Goal: Task Accomplishment & Management: Manage account settings

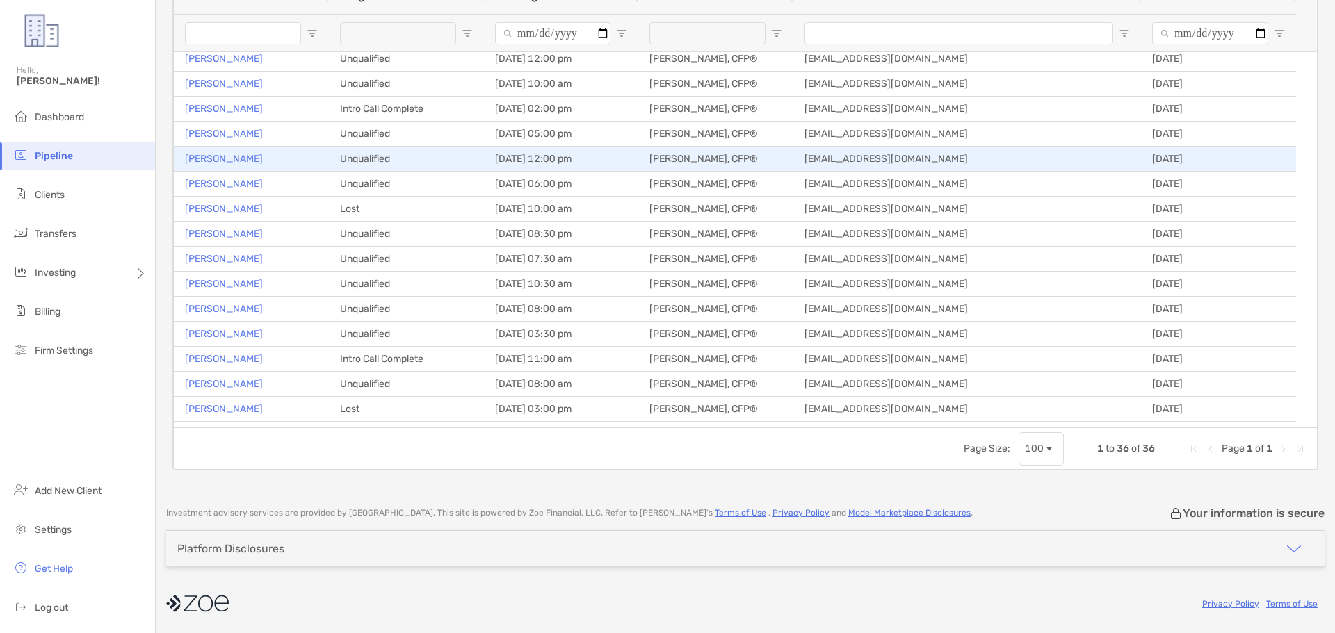
scroll to position [317, 0]
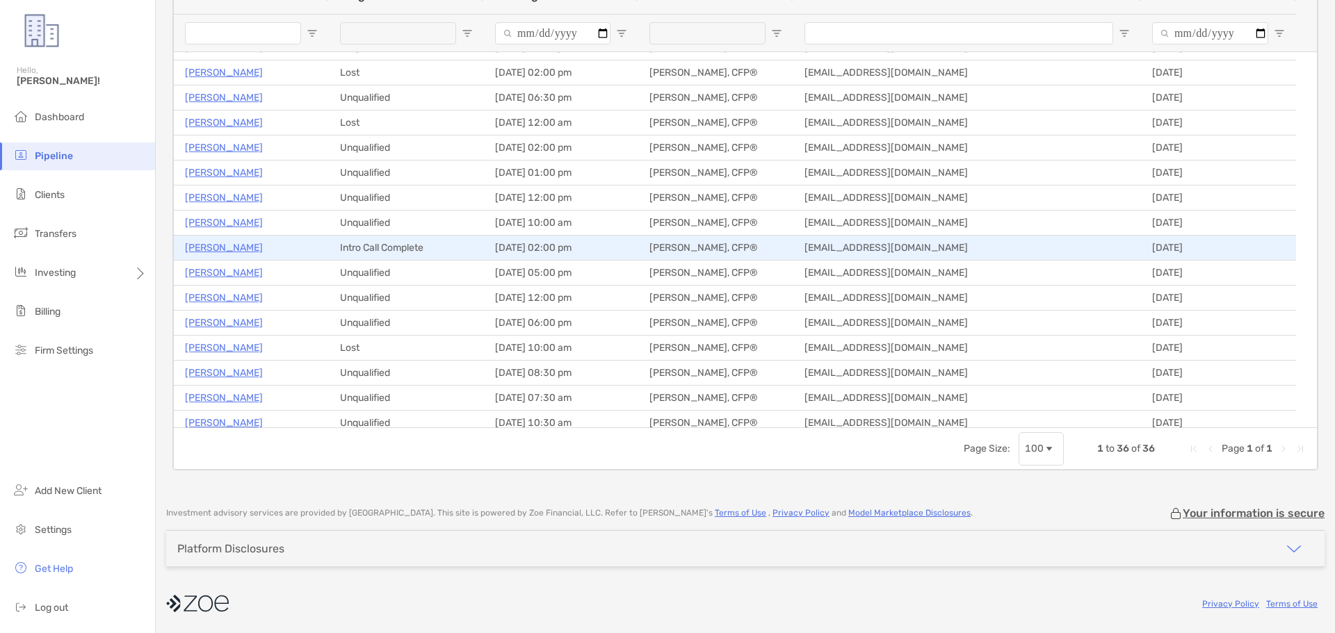
click at [215, 243] on p "[PERSON_NAME]" at bounding box center [224, 247] width 78 height 17
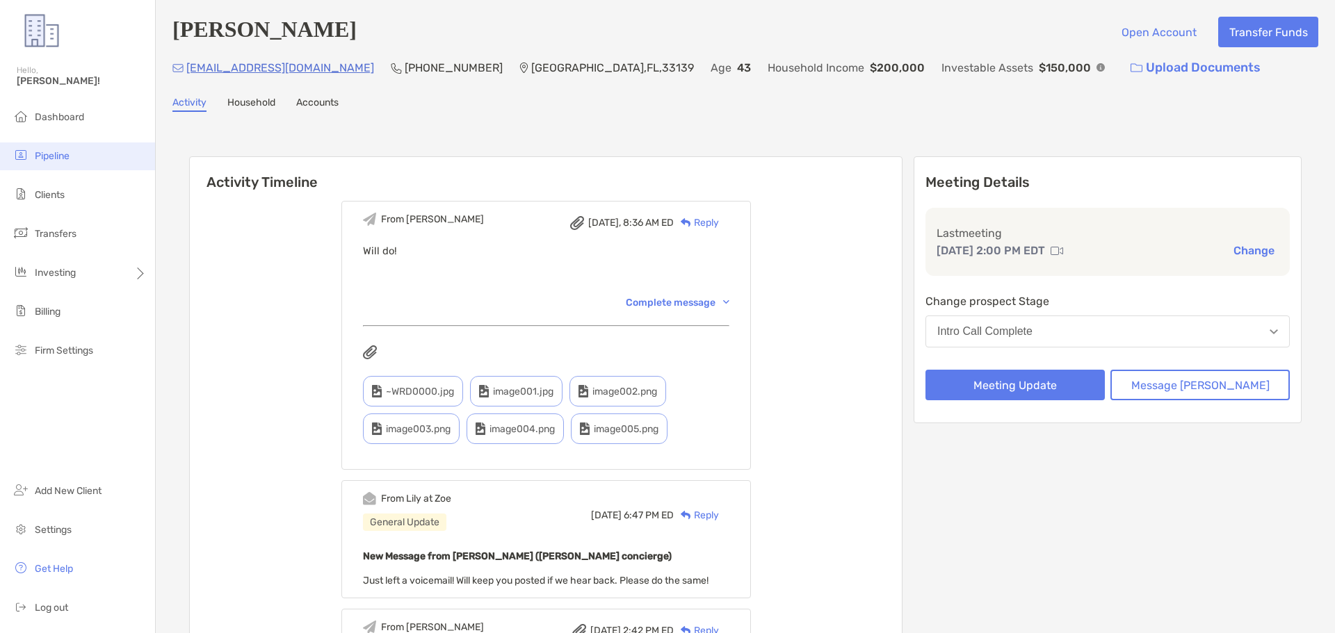
click at [82, 157] on li "Pipeline" at bounding box center [77, 157] width 155 height 28
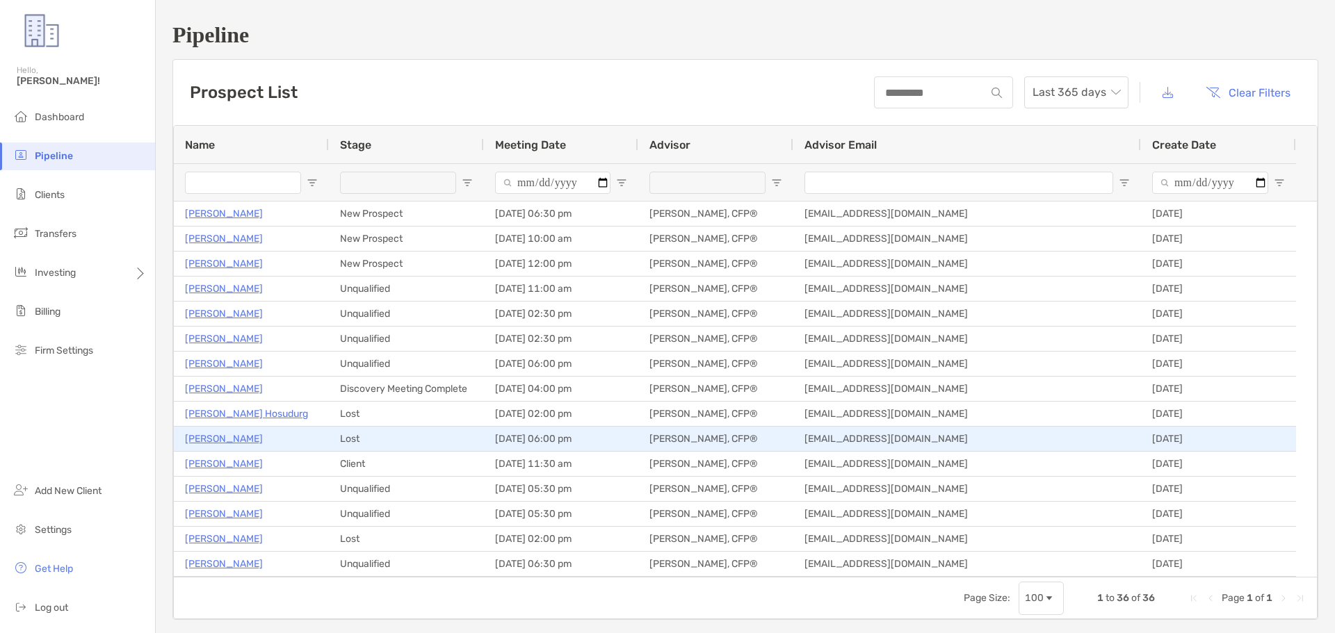
click at [227, 437] on p "[PERSON_NAME]" at bounding box center [224, 438] width 78 height 17
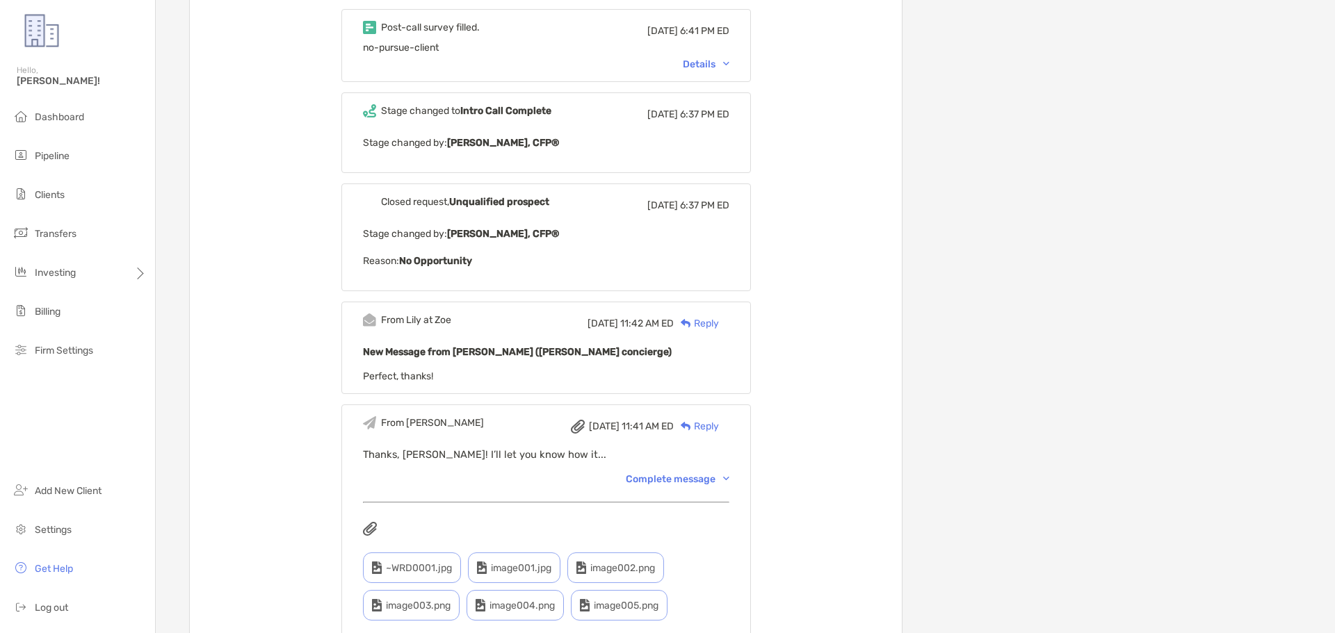
scroll to position [765, 0]
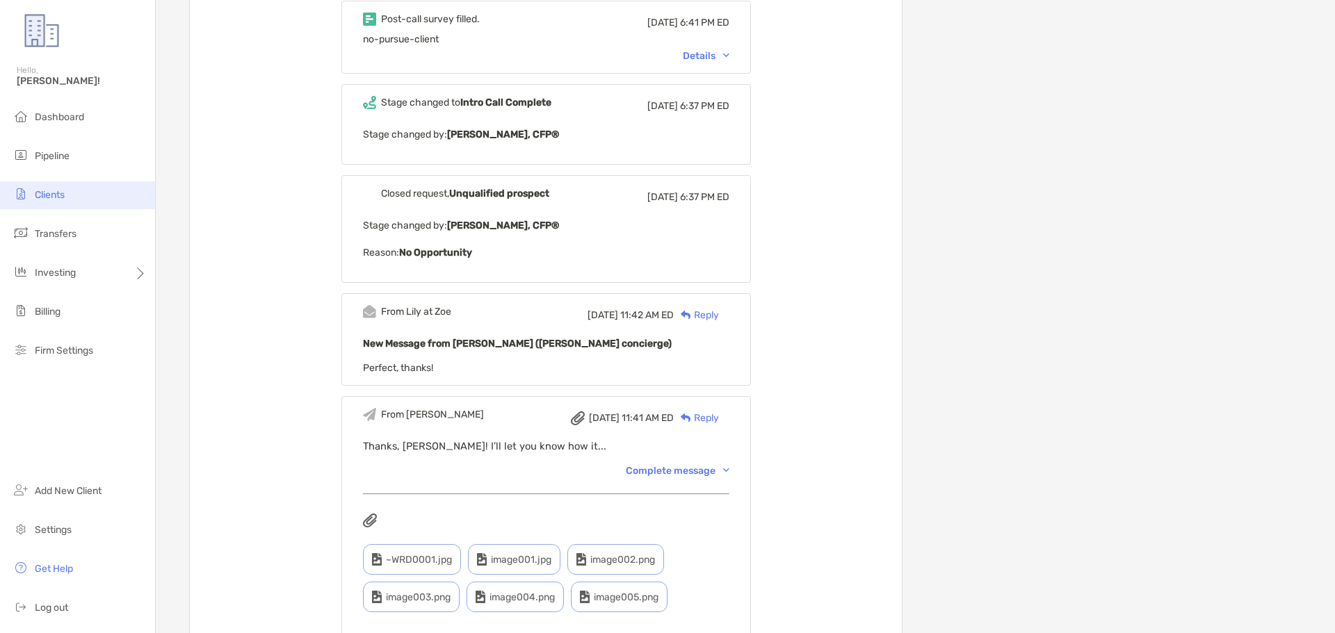
click at [76, 184] on li "Clients" at bounding box center [77, 195] width 155 height 28
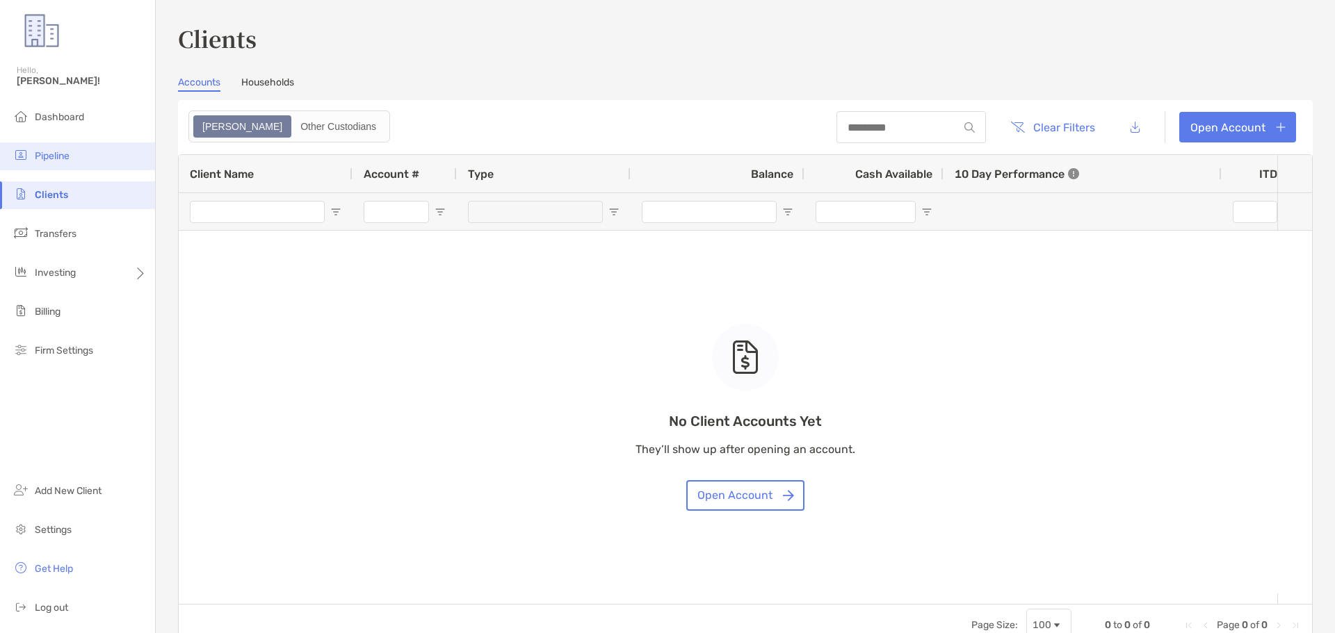
click at [60, 164] on li "Pipeline" at bounding box center [77, 157] width 155 height 28
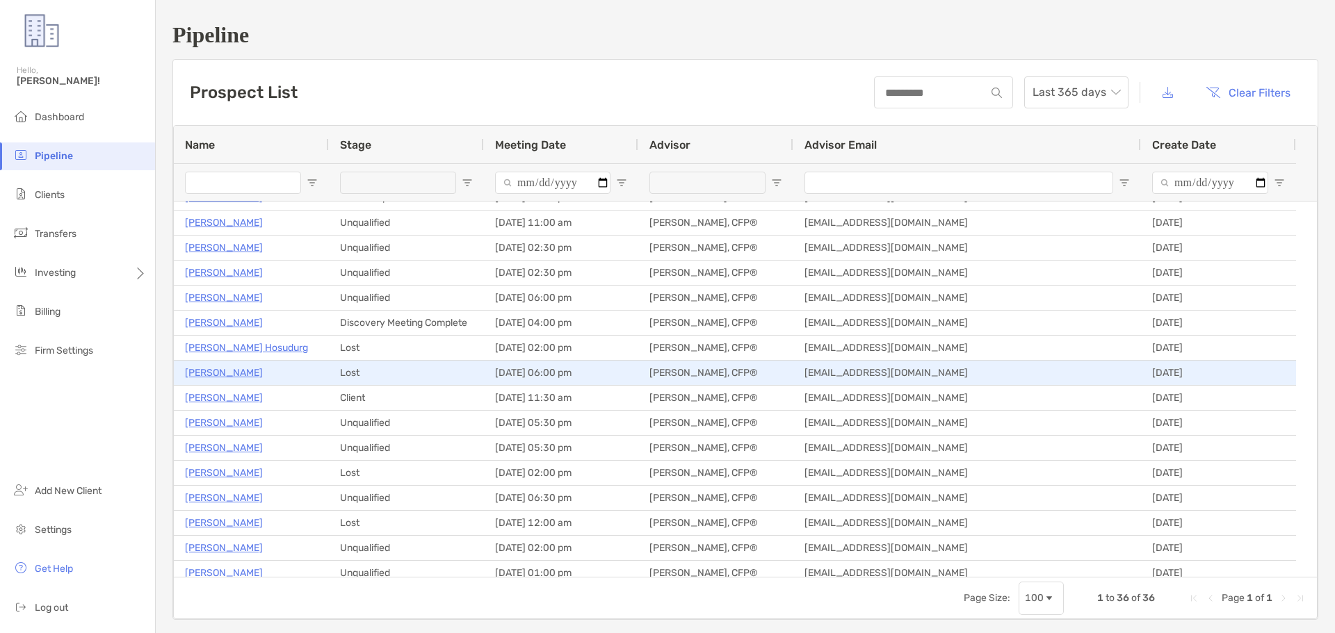
scroll to position [139, 0]
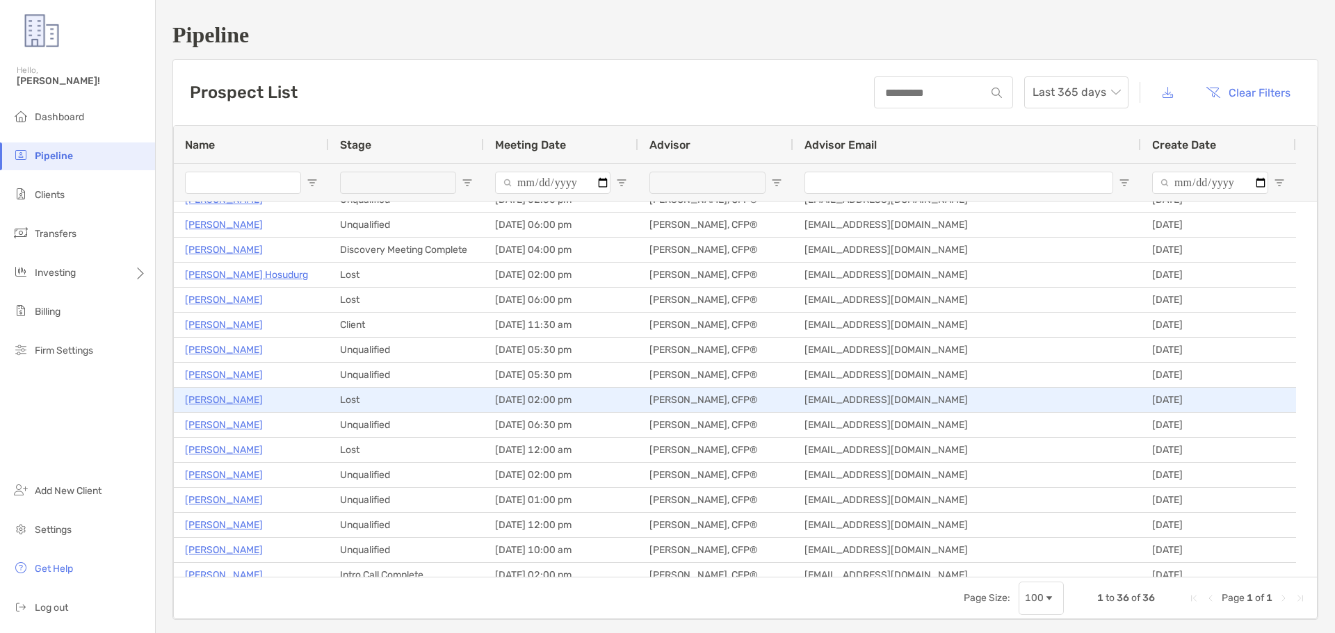
click at [229, 405] on p "Daniel Callton" at bounding box center [224, 399] width 78 height 17
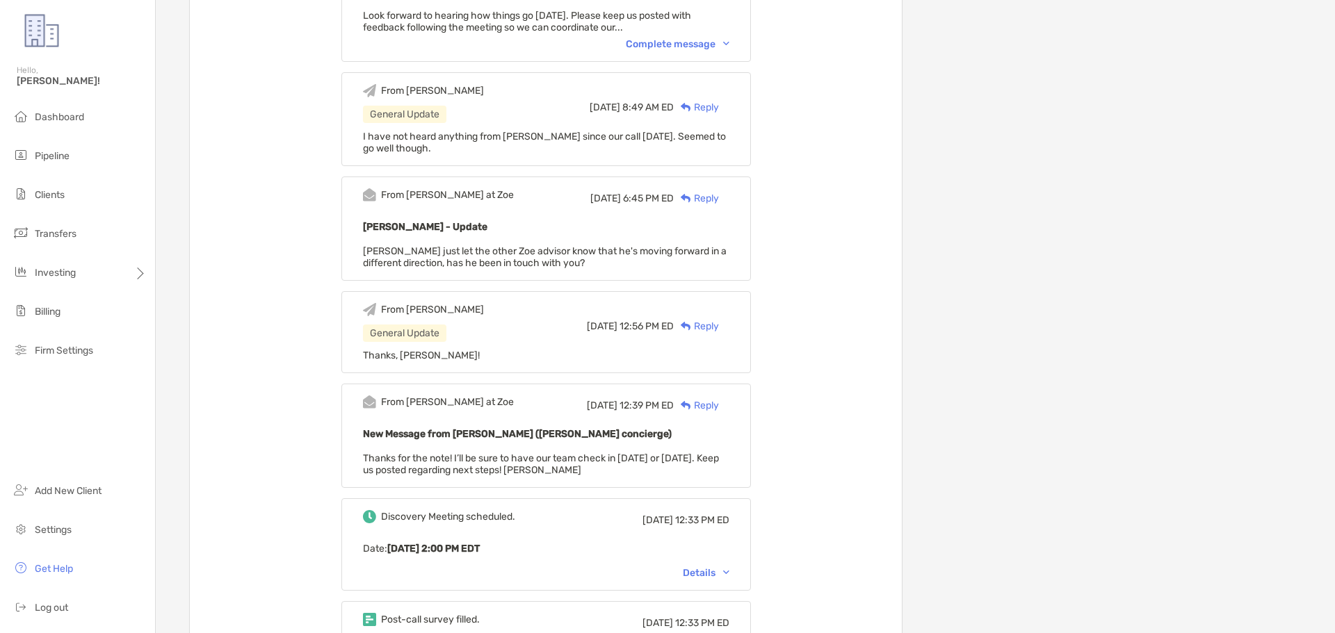
scroll to position [1043, 0]
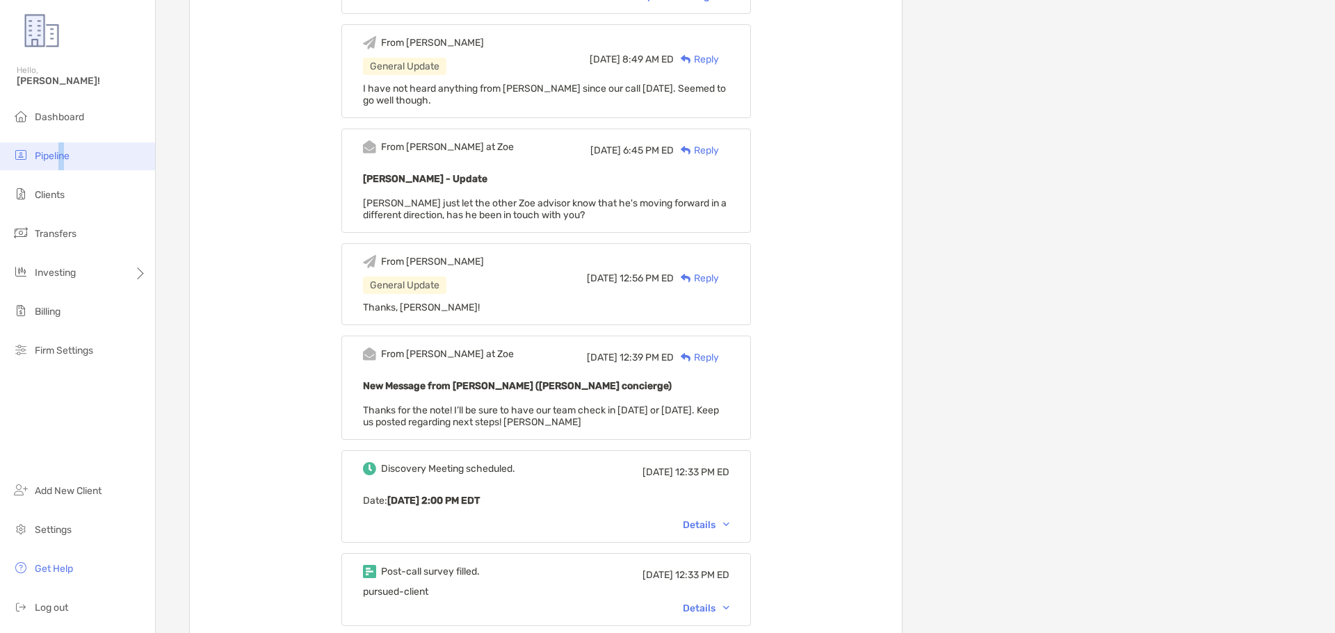
click at [63, 163] on li "Pipeline" at bounding box center [77, 157] width 155 height 28
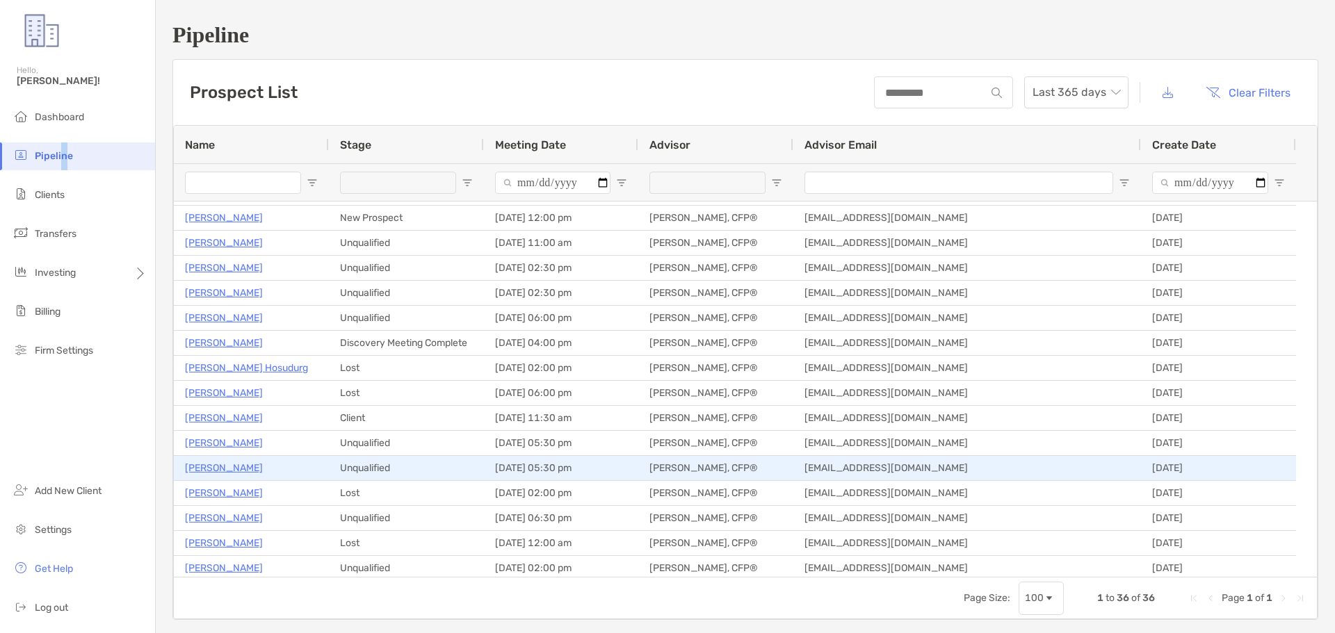
scroll to position [70, 0]
click at [205, 472] on p "[PERSON_NAME]" at bounding box center [224, 469] width 78 height 17
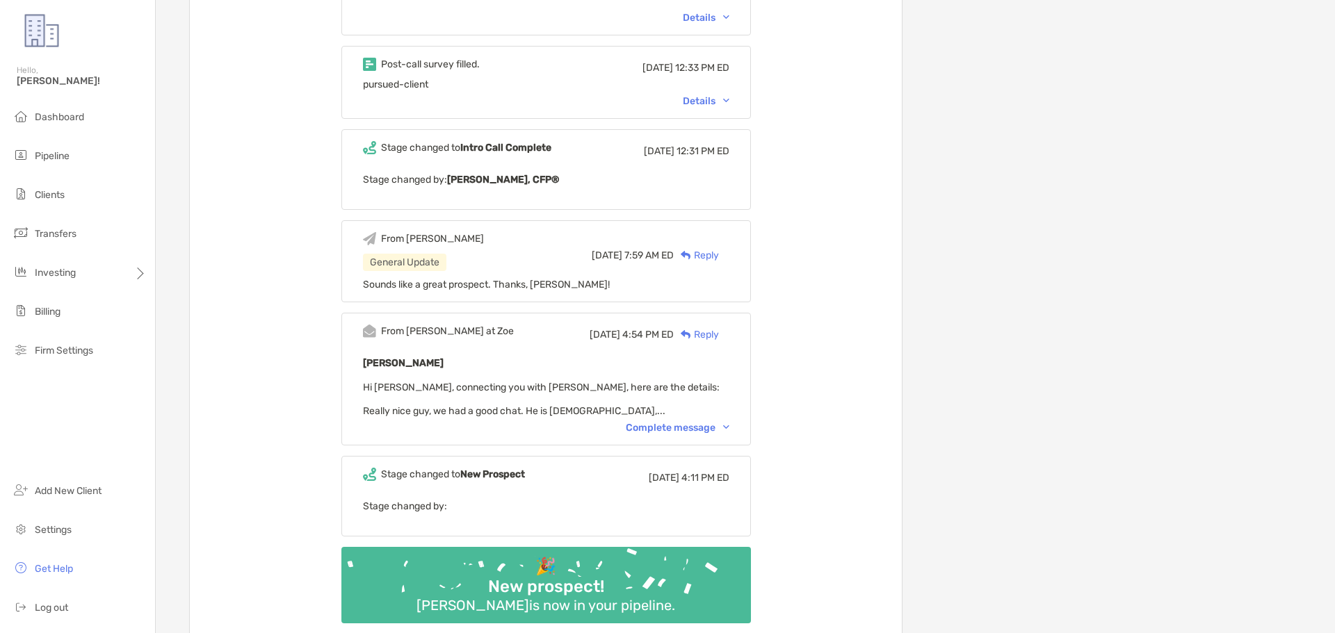
scroll to position [1546, 0]
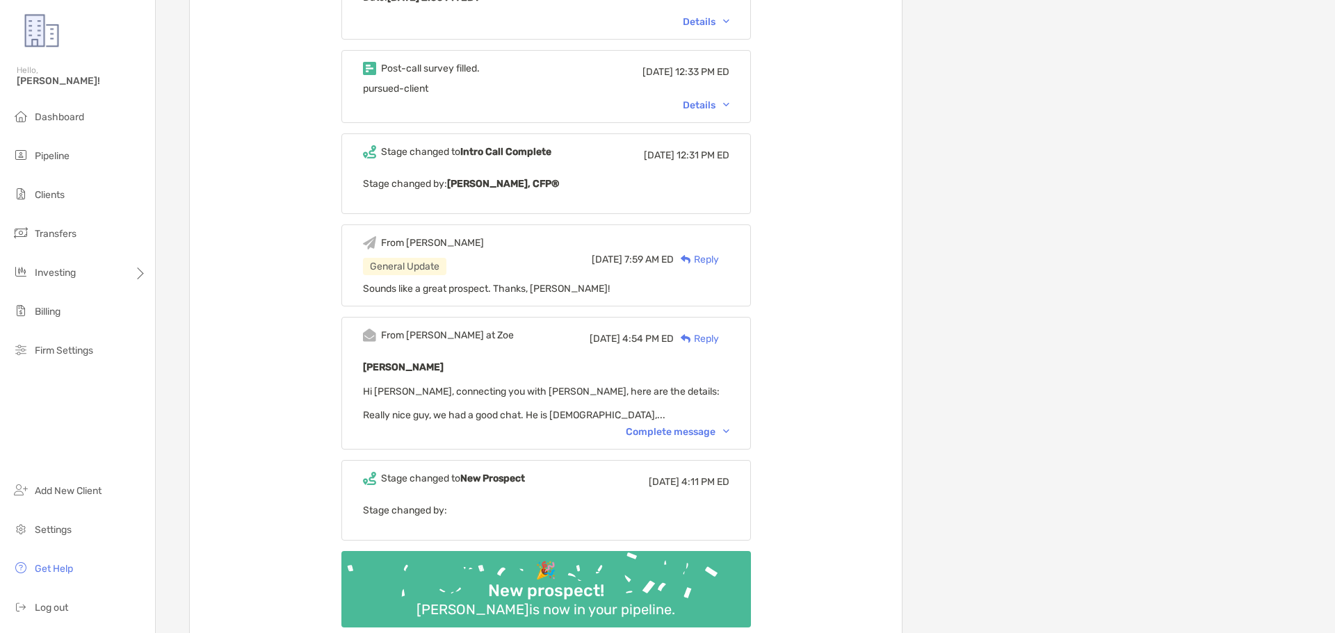
click at [670, 430] on div "Complete message" at bounding box center [678, 432] width 104 height 12
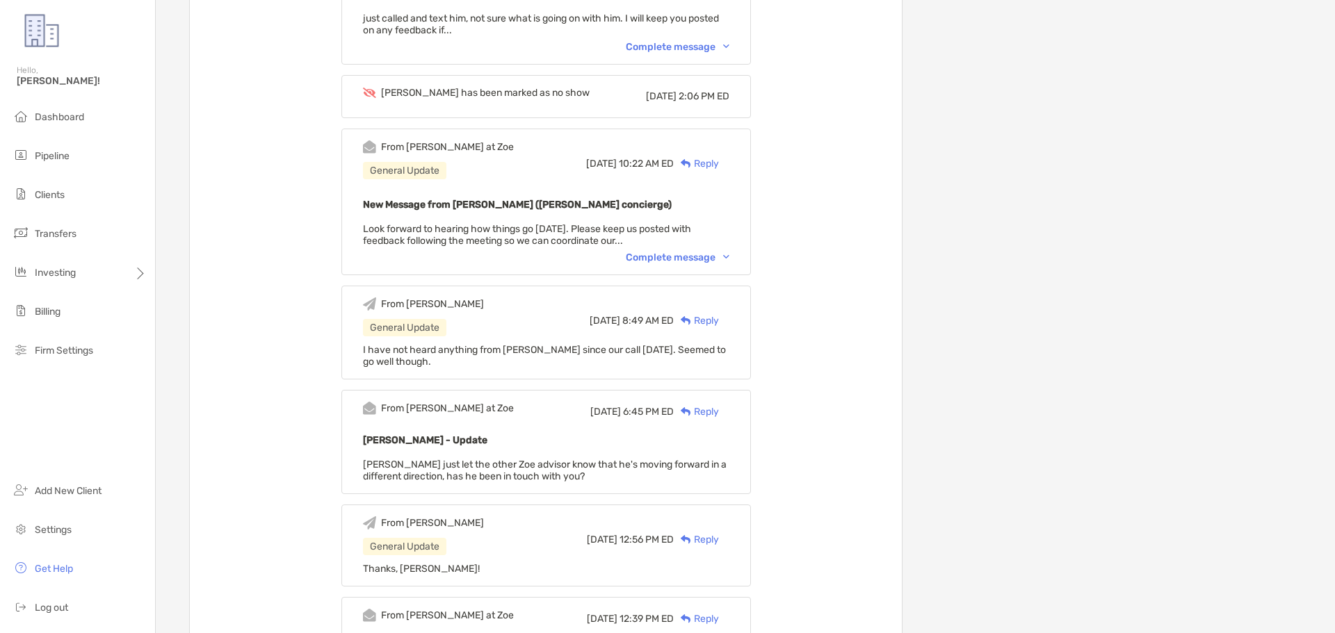
scroll to position [503, 0]
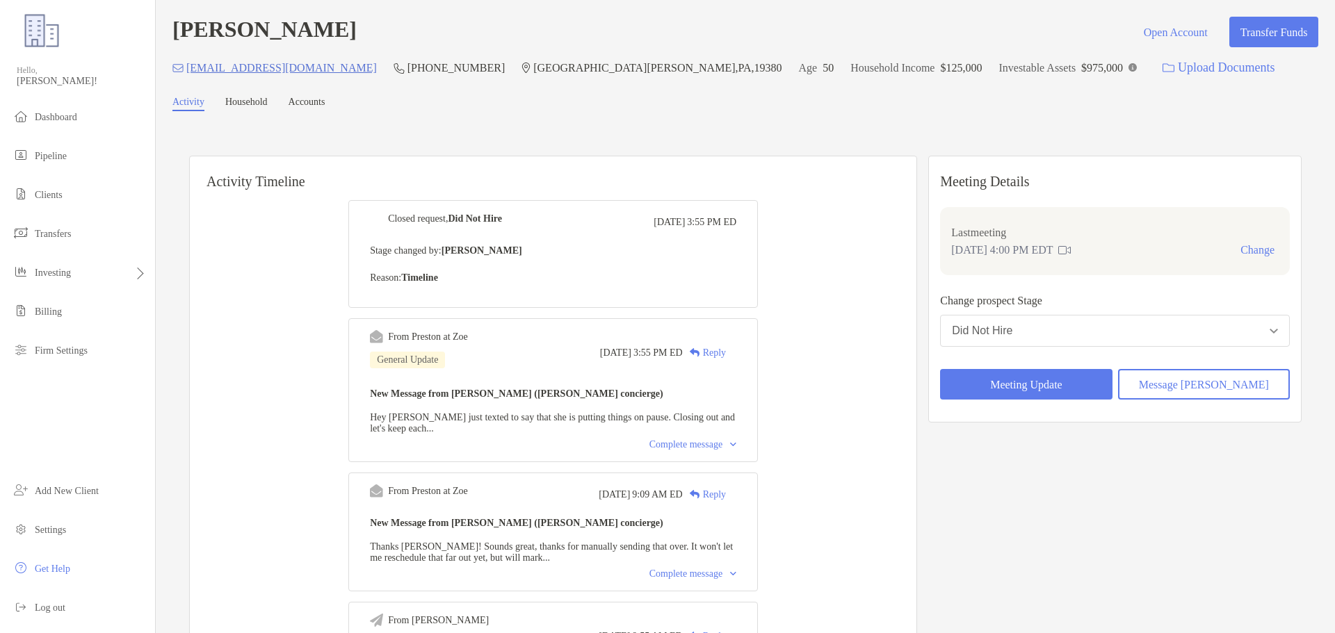
scroll to position [209, 0]
